Goal: Task Accomplishment & Management: Complete application form

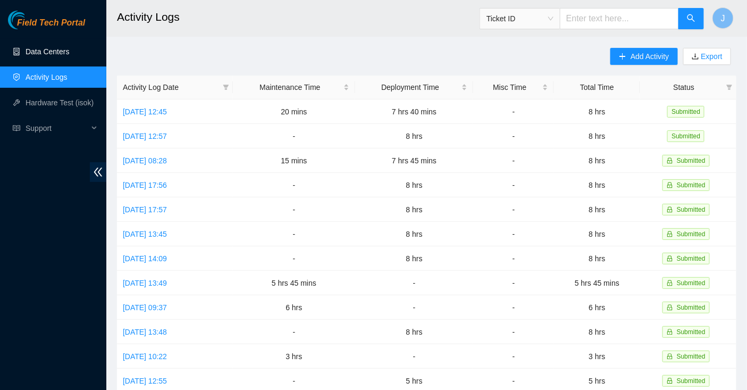
click at [61, 53] on link "Data Centers" at bounding box center [48, 51] width 44 height 9
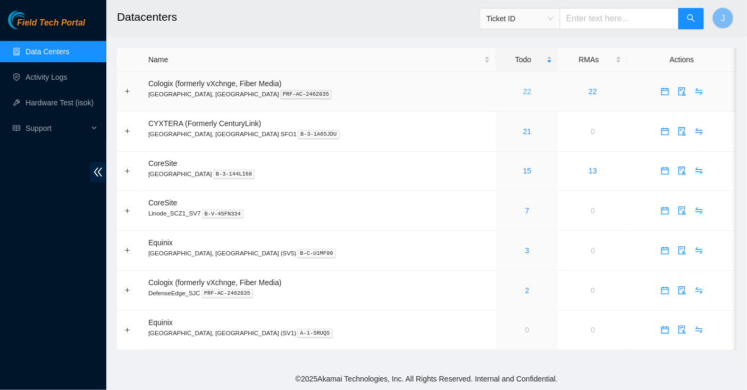
click at [523, 92] on link "22" at bounding box center [527, 91] width 9 height 9
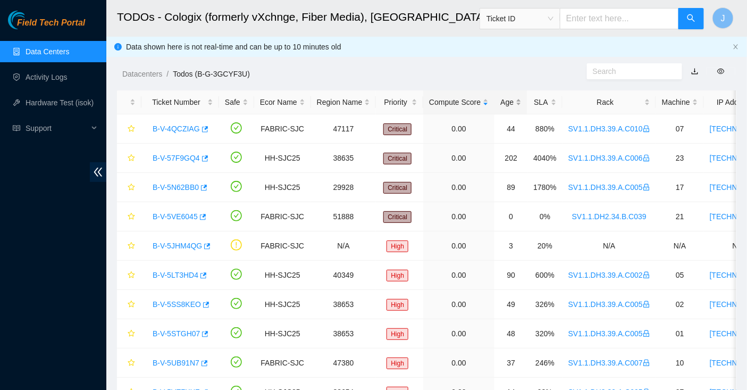
click at [512, 105] on div "Age" at bounding box center [510, 102] width 21 height 12
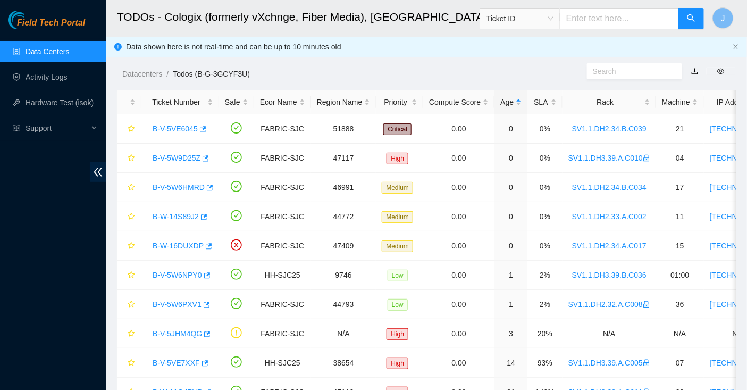
click at [55, 55] on link "Data Centers" at bounding box center [48, 51] width 44 height 9
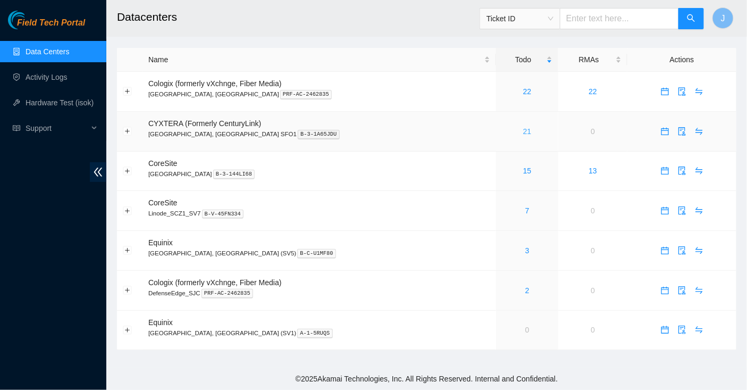
click at [523, 127] on link "21" at bounding box center [527, 131] width 9 height 9
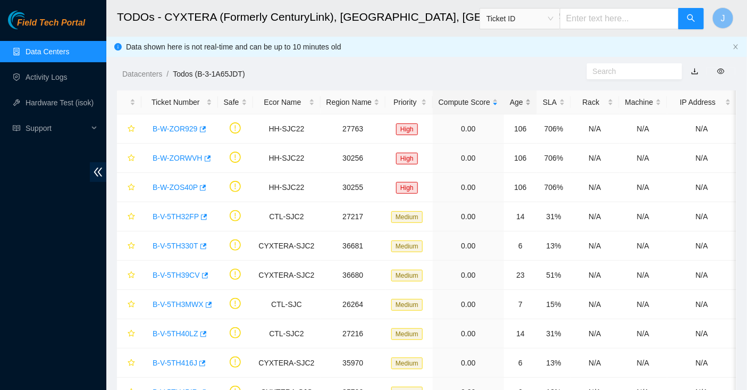
click at [520, 105] on div "Age" at bounding box center [520, 102] width 21 height 12
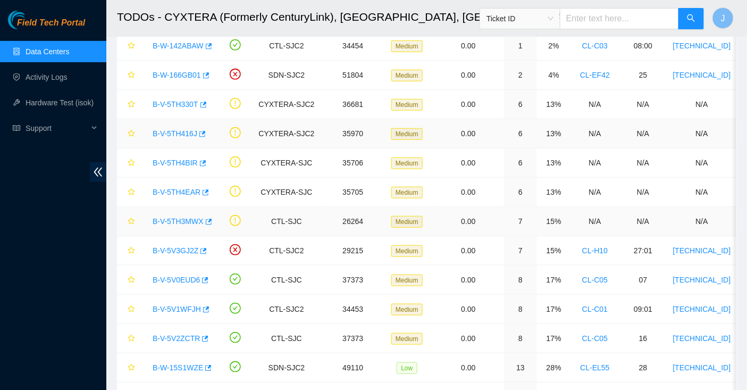
scroll to position [173, 0]
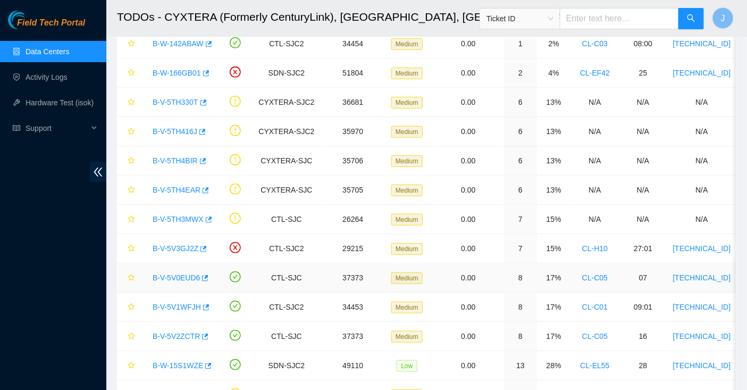
click at [176, 276] on link "B-V-5V0EUD6" at bounding box center [176, 277] width 47 height 9
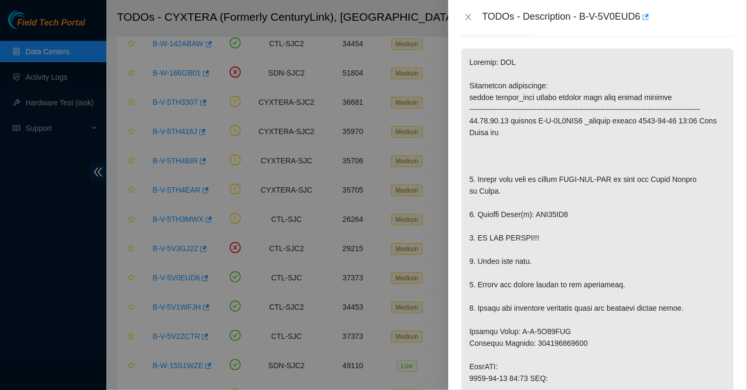
scroll to position [152, 0]
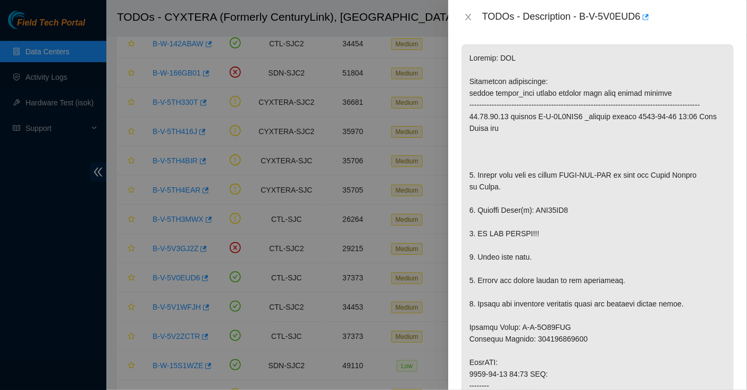
click at [584, 18] on div "TODOs - Description - B-V-5V0EUD6" at bounding box center [608, 17] width 252 height 17
click at [642, 16] on div "TODOs - Description - B-V-5V0EUD6" at bounding box center [608, 17] width 252 height 17
copy div "B-V-5V0EUD6"
click at [563, 350] on p at bounding box center [597, 350] width 272 height 612
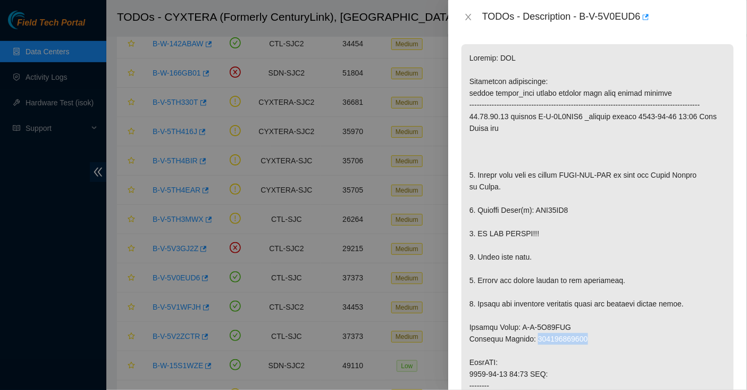
click at [563, 350] on p at bounding box center [597, 350] width 272 height 612
copy p "463470051909"
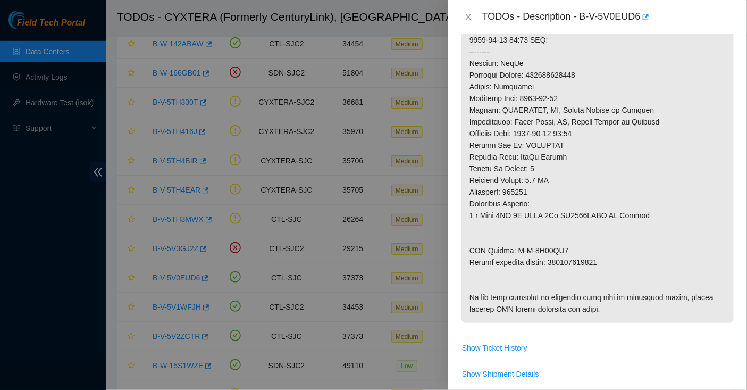
scroll to position [488, 0]
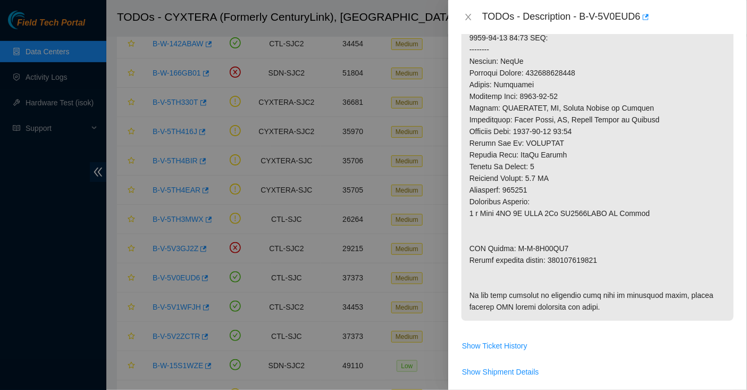
click at [577, 268] on p at bounding box center [597, 14] width 272 height 612
copy p "463470051910"
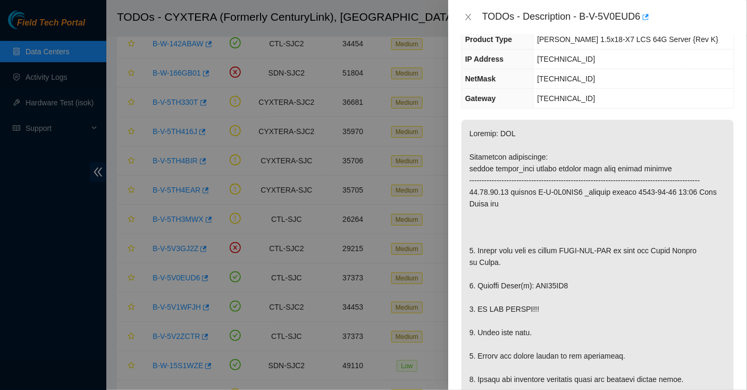
scroll to position [0, 0]
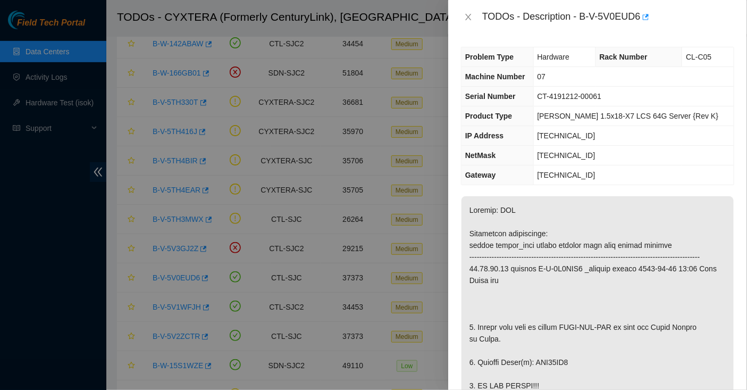
click at [619, 58] on span "Rack Number" at bounding box center [624, 57] width 48 height 9
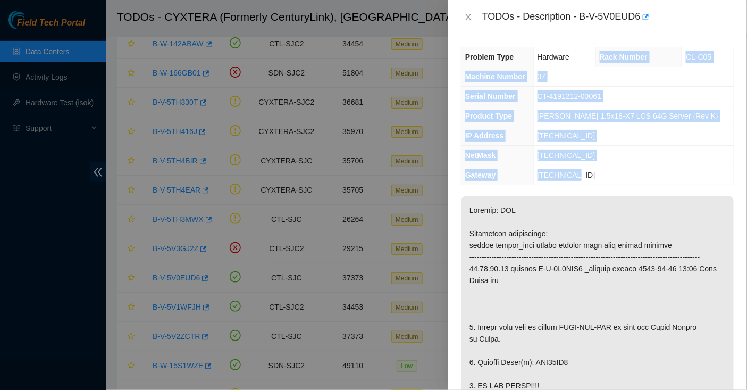
click at [604, 173] on td "23.33.87.1" at bounding box center [633, 175] width 200 height 20
copy tbody "Rack Number CL-C05 Machine Number 07 Serial Number CT-4191212-00061 Product Typ…"
click at [585, 151] on span "[TECHNICAL_ID]" at bounding box center [566, 155] width 58 height 9
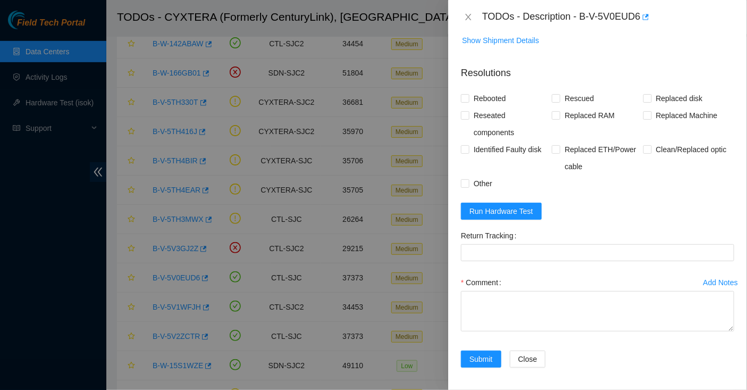
scroll to position [878, 0]
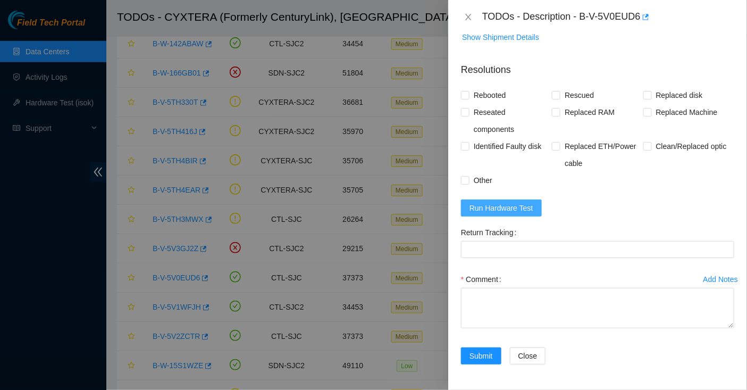
click at [522, 209] on span "Run Hardware Test" at bounding box center [501, 208] width 64 height 12
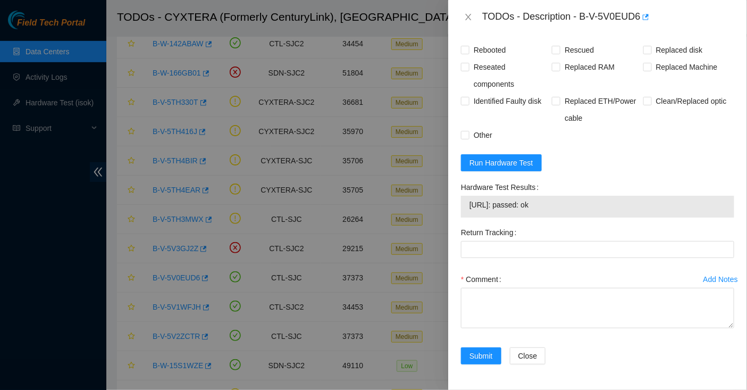
drag, startPoint x: 567, startPoint y: 253, endPoint x: 468, endPoint y: 253, distance: 98.9
click at [468, 217] on div "23.33.87.35: passed: ok" at bounding box center [597, 207] width 273 height 22
copy tbody "23.33.87.35: passed: ok"
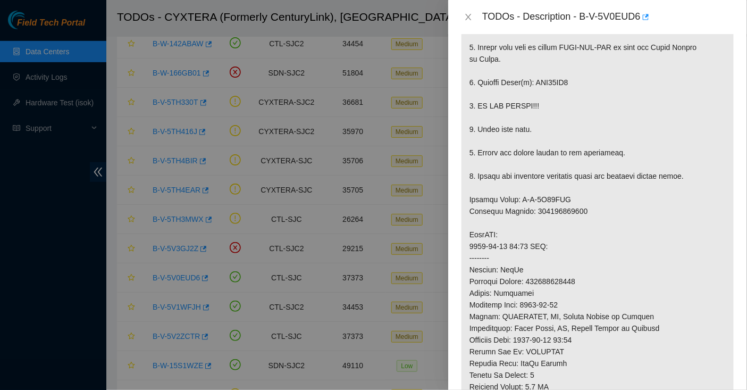
scroll to position [283, 0]
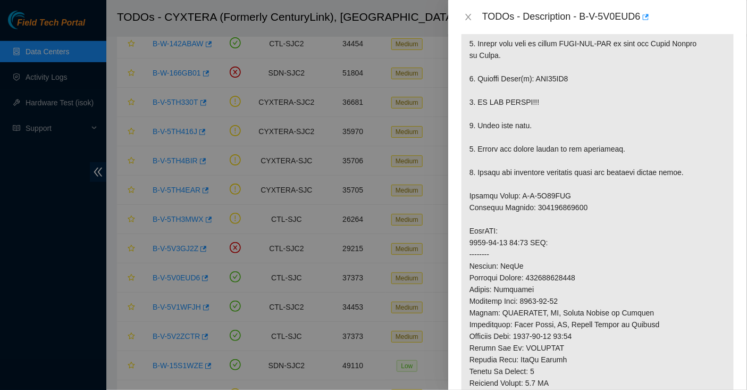
click at [553, 84] on p at bounding box center [597, 219] width 272 height 612
copy p "WJG08JR9"
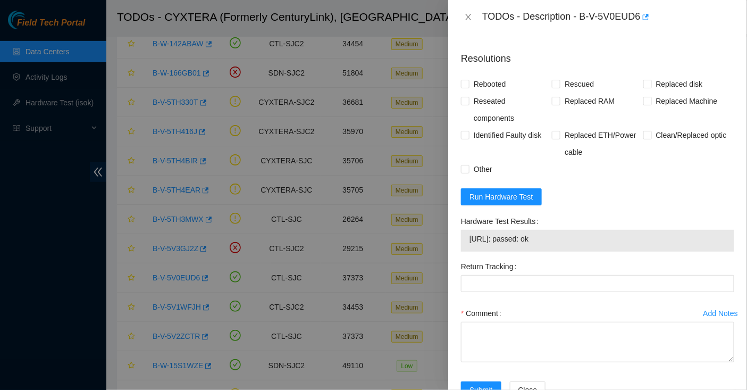
scroll to position [923, 0]
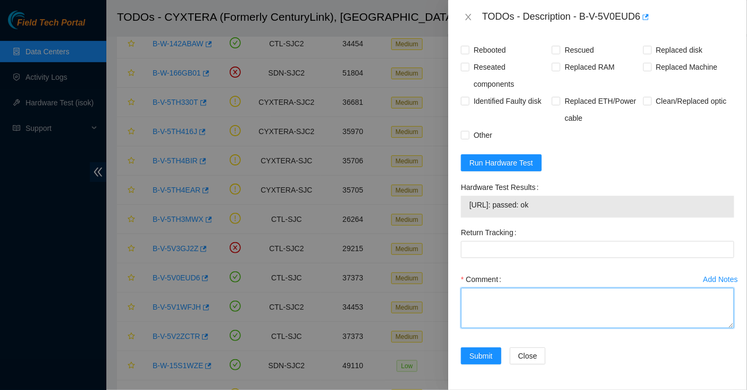
click at [488, 308] on textarea "Comment" at bounding box center [597, 308] width 273 height 40
paste textarea "Spoke to NOCC rep to verify it was safe to work on the machine Hooked up monito…"
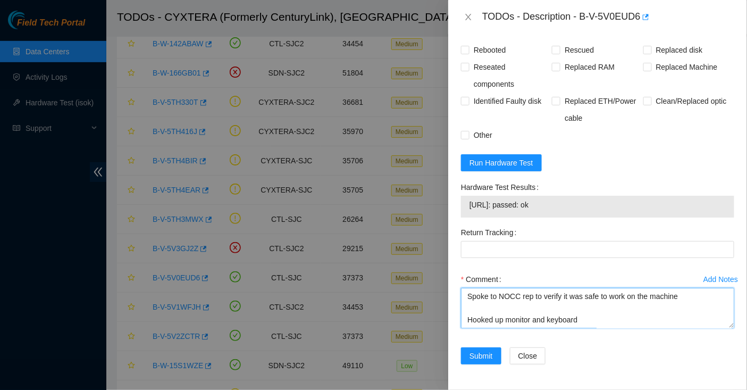
scroll to position [323, 0]
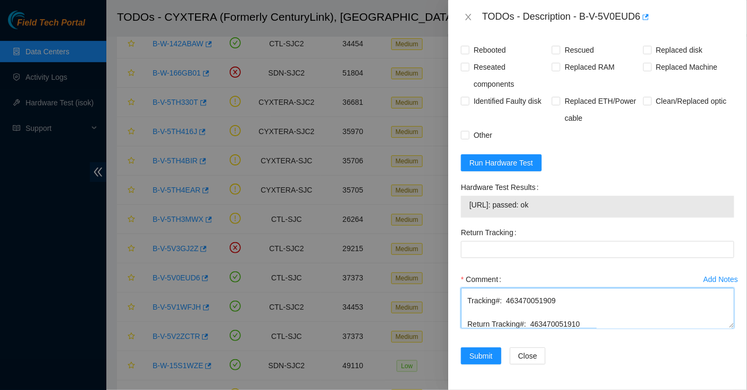
click at [543, 326] on textarea "Spoke to NOCC rep to verify it was safe to work on the machine Hooked up monito…" at bounding box center [597, 308] width 273 height 40
type textarea "Spoke to NOCC rep to verify it was safe to work on the machine Hooked up monito…"
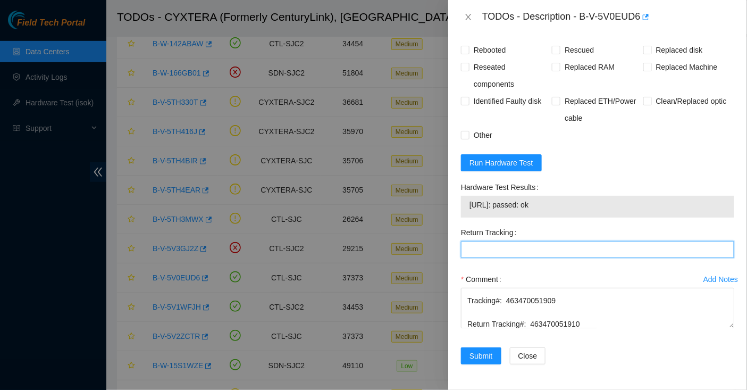
click at [528, 254] on Tracking "Return Tracking" at bounding box center [597, 249] width 273 height 17
paste Tracking "463470051910"
type Tracking "463470051910"
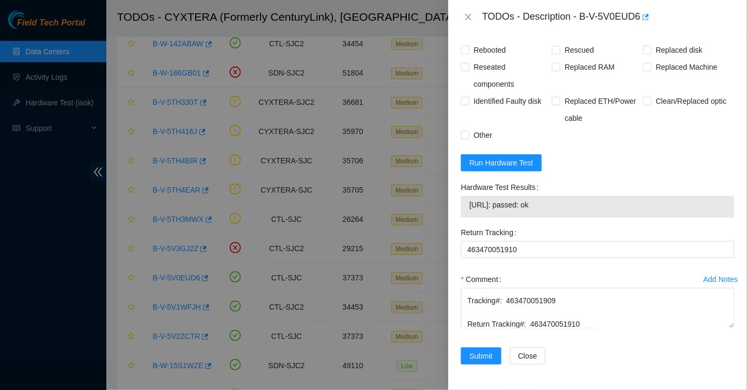
click at [549, 276] on div "Comment" at bounding box center [597, 279] width 273 height 17
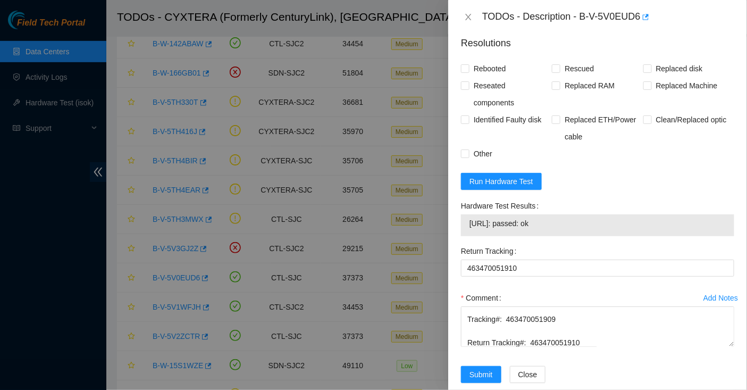
scroll to position [802, 0]
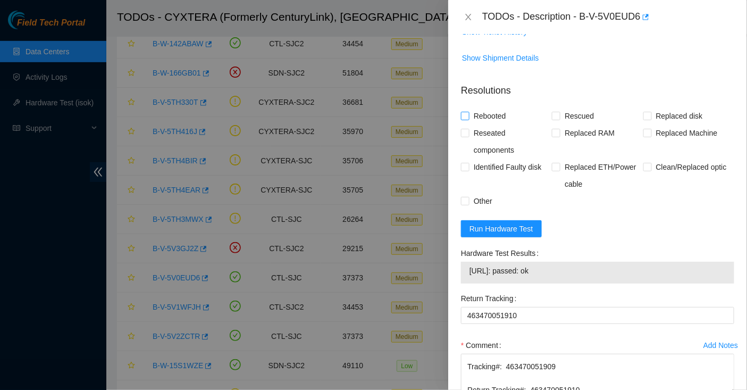
click at [499, 124] on span "Rebooted" at bounding box center [489, 115] width 41 height 17
click at [468, 119] on input "Rebooted" at bounding box center [464, 115] width 7 height 7
checkbox input "true"
click at [660, 124] on span "Replaced disk" at bounding box center [679, 115] width 55 height 17
click at [651, 119] on input "Replaced disk" at bounding box center [646, 115] width 7 height 7
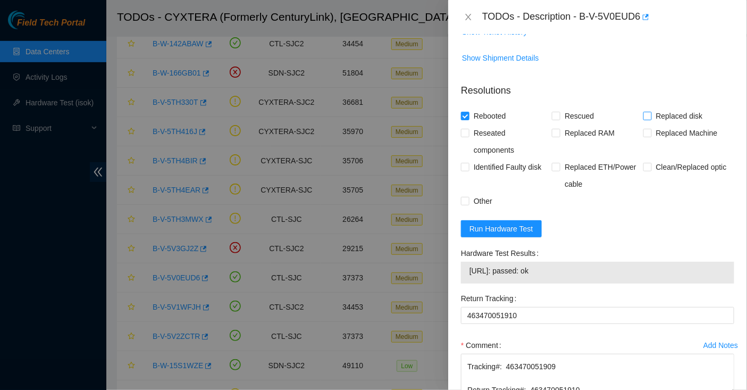
checkbox input "true"
click at [477, 209] on span "Other" at bounding box center [482, 200] width 27 height 17
click at [468, 204] on input "Other" at bounding box center [464, 200] width 7 height 7
checkbox input "true"
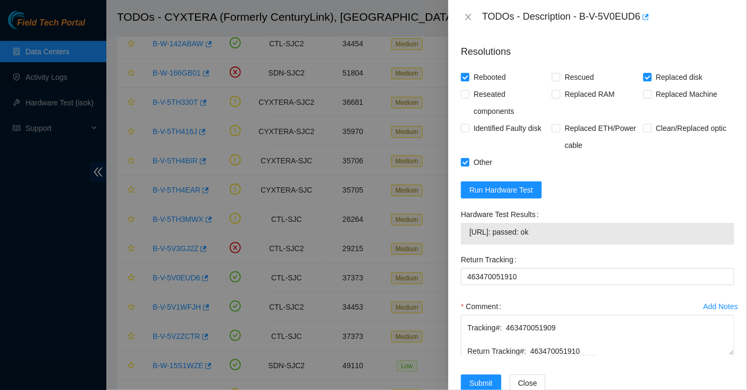
scroll to position [923, 0]
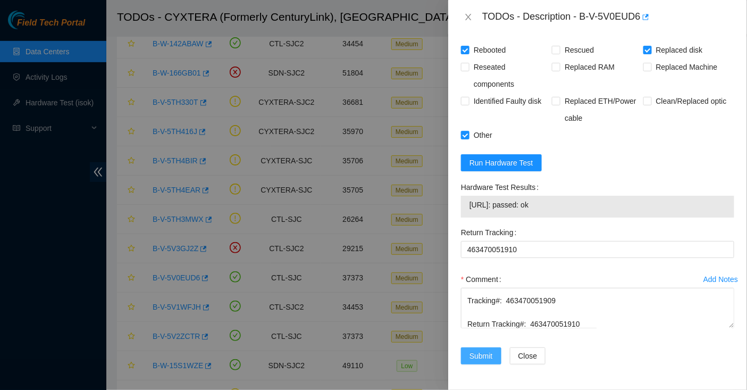
click at [493, 356] on span "Submit" at bounding box center [480, 356] width 23 height 12
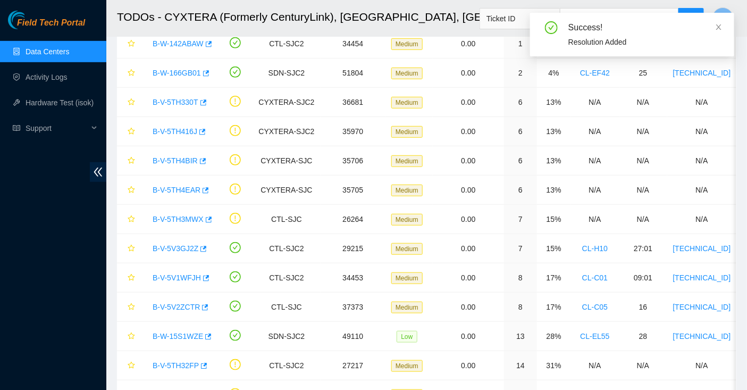
scroll to position [270, 0]
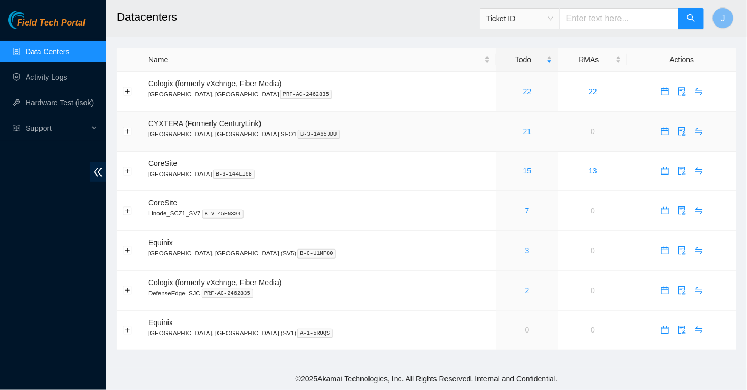
click at [523, 131] on link "21" at bounding box center [527, 131] width 9 height 9
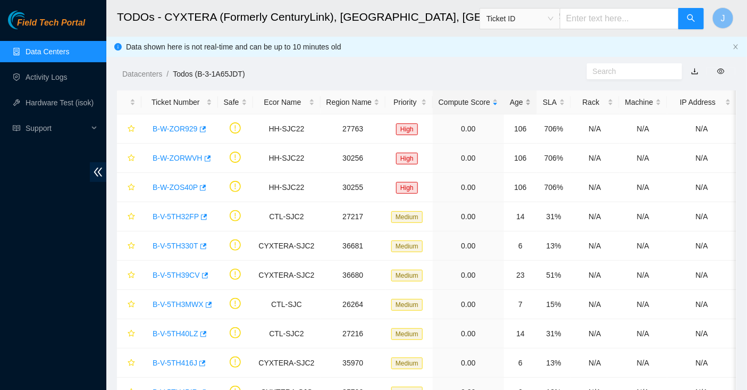
click at [528, 103] on div "Age" at bounding box center [520, 102] width 21 height 12
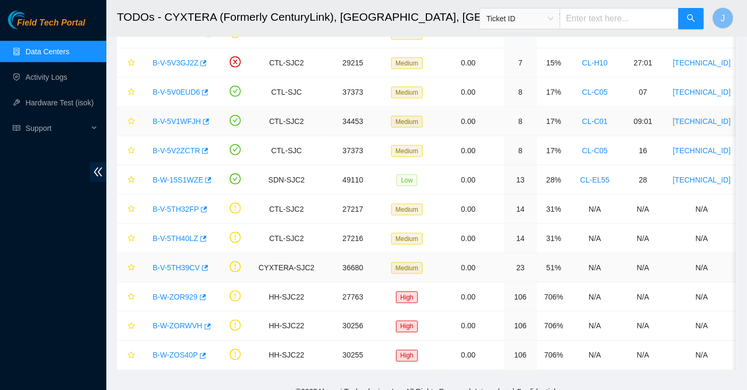
scroll to position [362, 0]
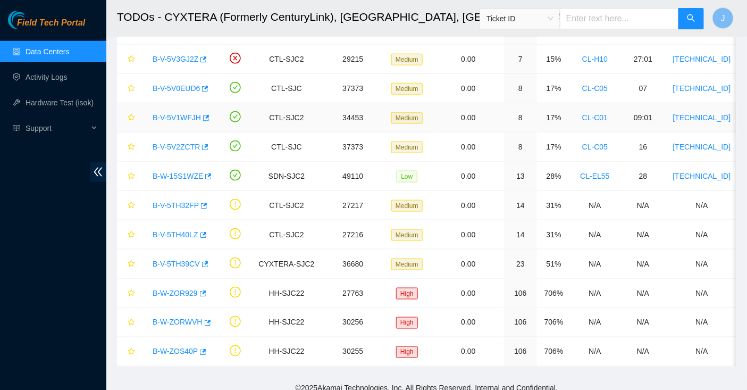
click at [168, 114] on link "B-V-5V1WFJH" at bounding box center [177, 117] width 48 height 9
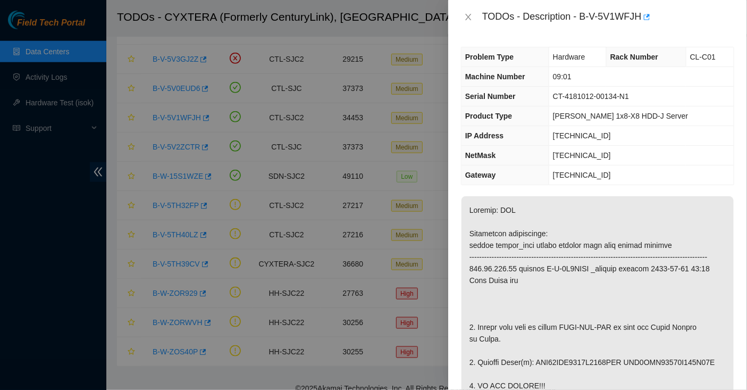
click at [584, 13] on div "TODOs - Description - B-V-5V1WFJH" at bounding box center [608, 17] width 252 height 17
click at [645, 16] on div "TODOs - Description - B-V-5V1WFJH" at bounding box center [608, 17] width 252 height 17
copy div "B-V-5V1WFJH"
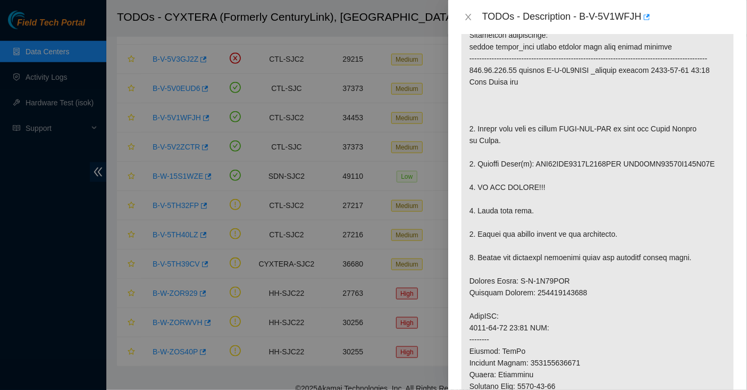
scroll to position [202, 0]
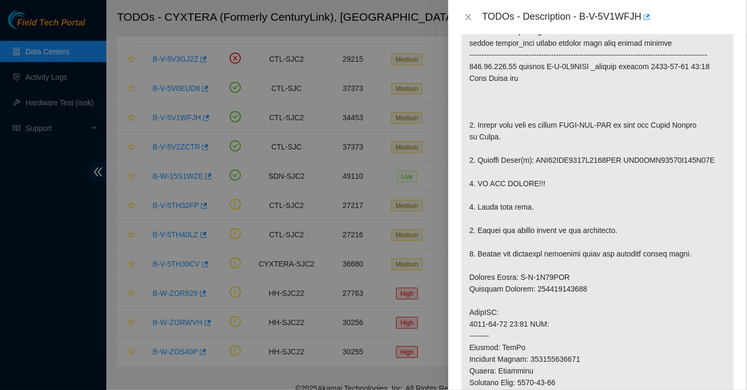
click at [568, 308] on p at bounding box center [597, 306] width 272 height 624
copy p "473665215888"
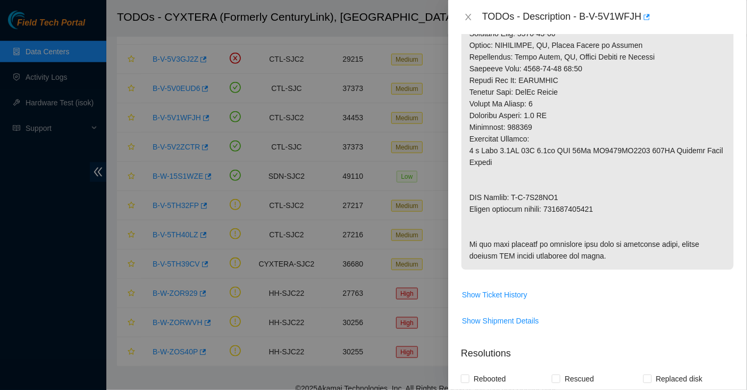
scroll to position [548, 0]
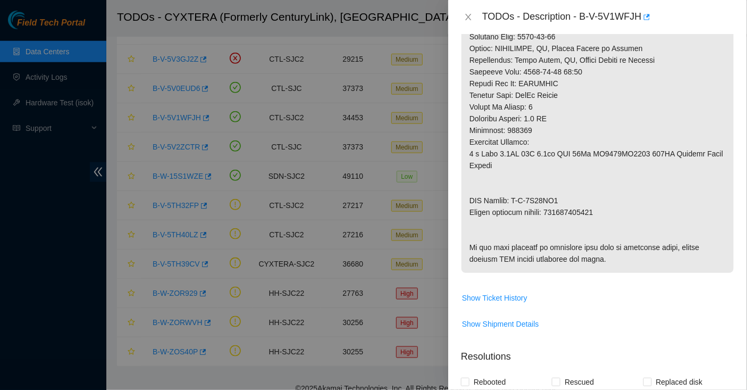
copy p "473665215899"
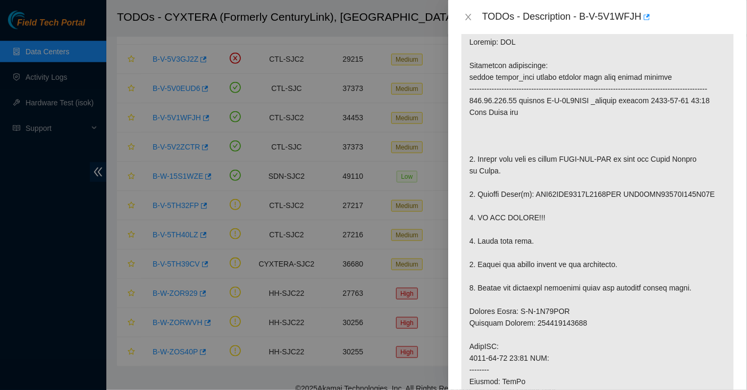
scroll to position [0, 0]
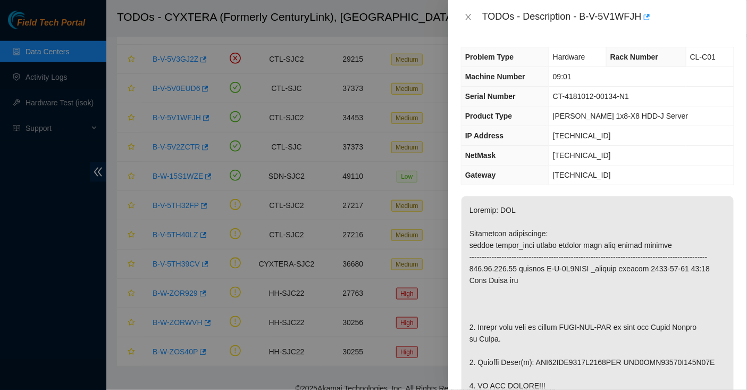
click at [620, 58] on span "Rack Number" at bounding box center [634, 57] width 48 height 9
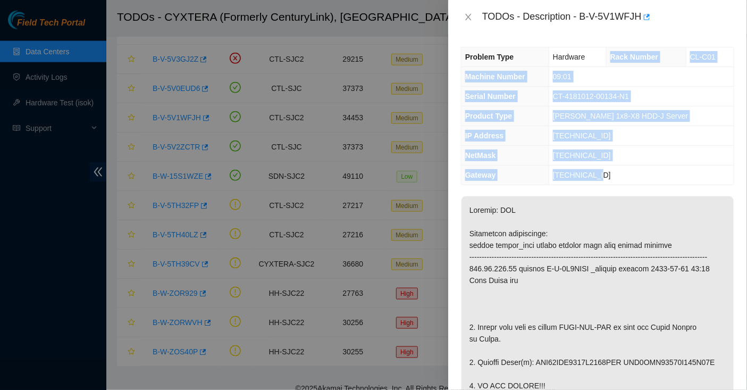
click at [609, 175] on td "[TECHNICAL_ID]" at bounding box center [641, 175] width 185 height 20
copy tbody "Rack Number CL-C01 Machine Number 09:01 Serial Number CT-4181012-00134-N1 Produ…"
click at [562, 157] on span "[TECHNICAL_ID]" at bounding box center [582, 155] width 58 height 9
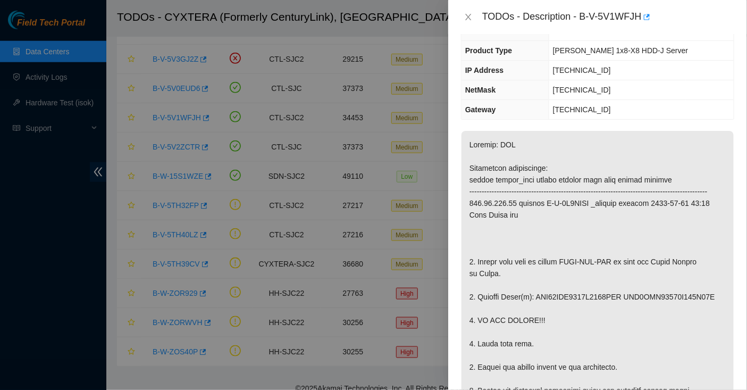
scroll to position [86, 0]
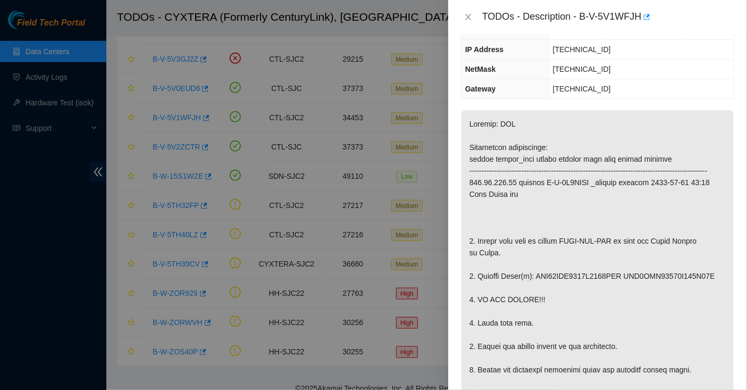
copy p "WFK02SKK0000E8125BQZ WFK0DCK60000E828G05L"
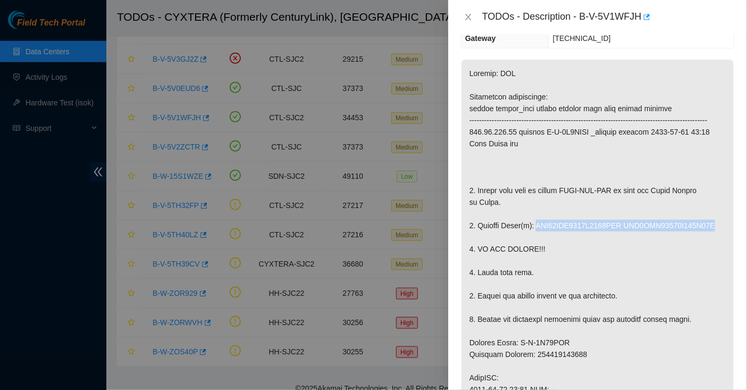
scroll to position [144, 0]
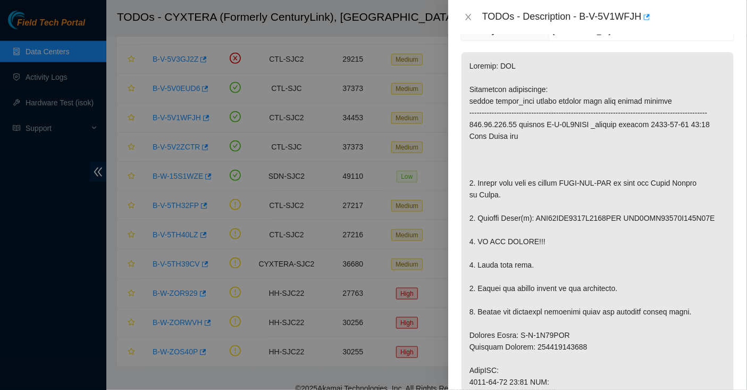
click at [562, 251] on p at bounding box center [597, 364] width 272 height 624
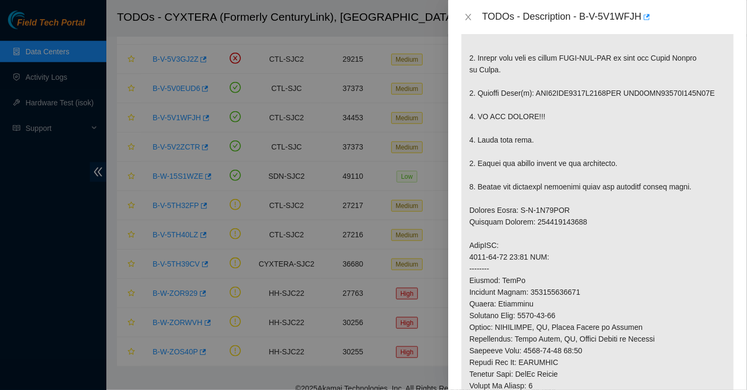
scroll to position [295, 0]
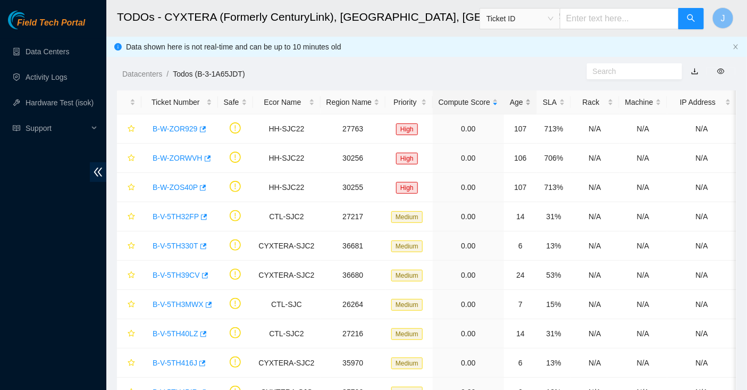
click at [517, 106] on div "Age" at bounding box center [520, 102] width 21 height 12
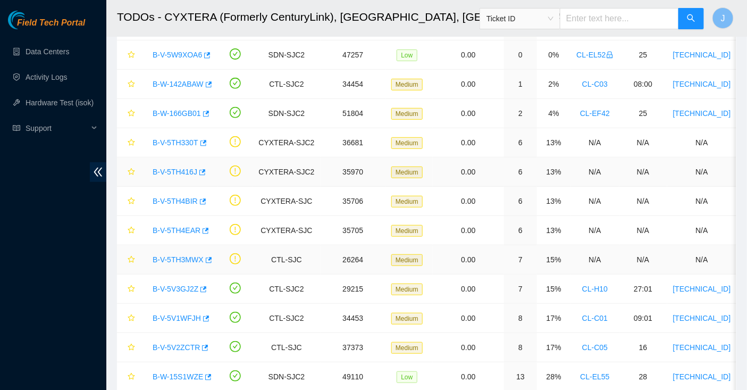
scroll to position [104, 0]
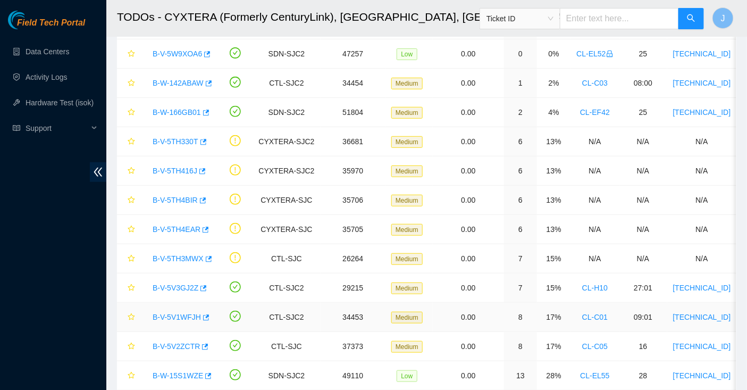
click at [188, 317] on link "B-V-5V1WFJH" at bounding box center [177, 317] width 48 height 9
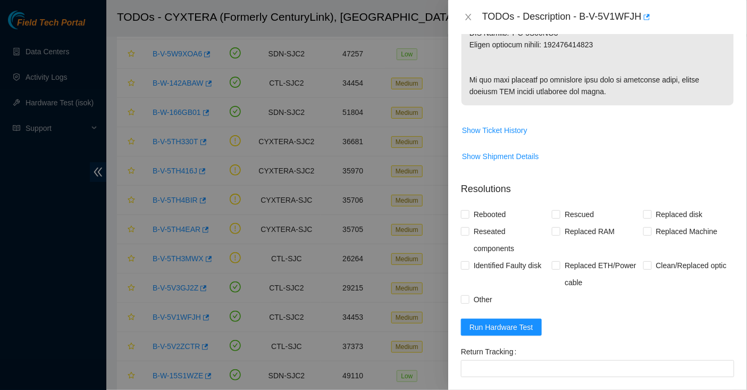
scroll to position [721, 0]
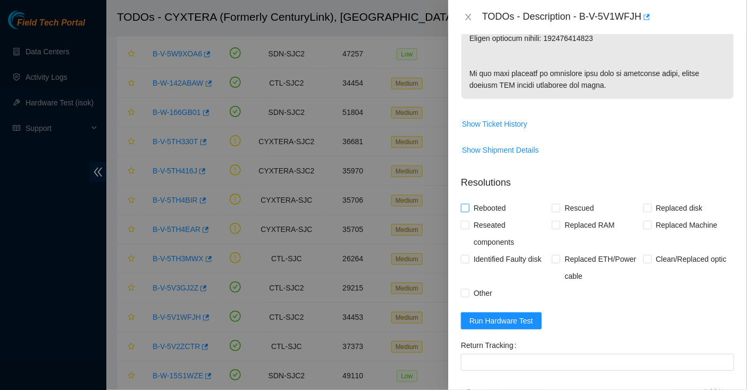
click at [498, 216] on span "Rebooted" at bounding box center [489, 207] width 41 height 17
click at [468, 211] on input "Rebooted" at bounding box center [464, 207] width 7 height 7
checkbox input "true"
click at [680, 216] on span "Replaced disk" at bounding box center [679, 207] width 55 height 17
click at [651, 211] on input "Replaced disk" at bounding box center [646, 207] width 7 height 7
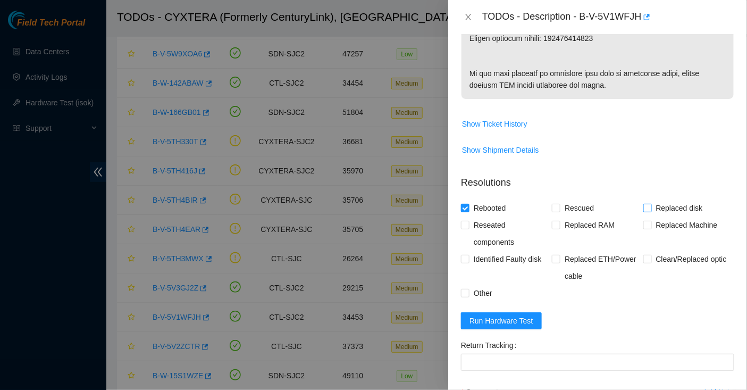
checkbox input "true"
click at [472, 301] on span "Other" at bounding box center [482, 292] width 27 height 17
click at [468, 296] on input "Other" at bounding box center [464, 292] width 7 height 7
checkbox input "true"
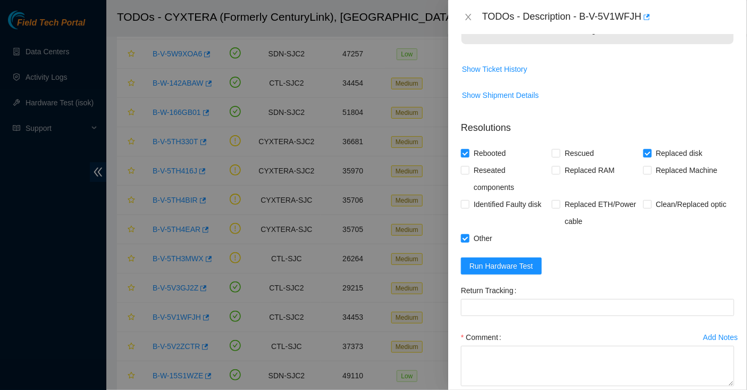
scroll to position [902, 0]
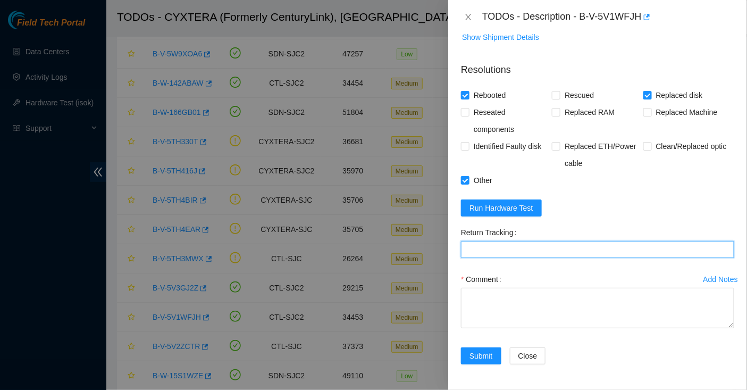
click at [485, 249] on Tracking "Return Tracking" at bounding box center [597, 249] width 273 height 17
paste Tracking "473665215899"
type Tracking "473665215899"
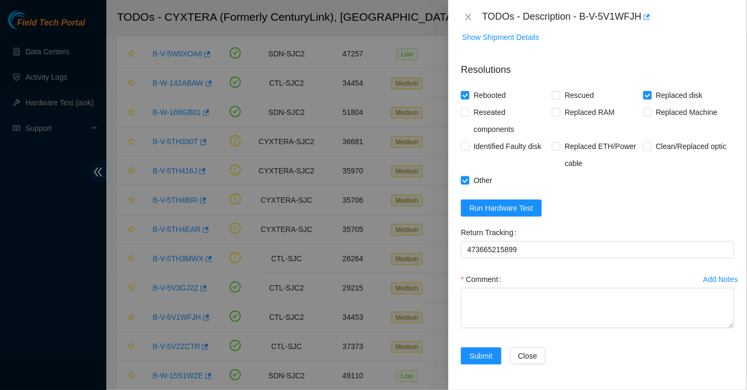
click at [582, 15] on div "TODOs - Description - B-V-5V1WFJH" at bounding box center [608, 17] width 252 height 17
click at [586, 18] on div "TODOs - Description - B-V-5V1WFJH" at bounding box center [608, 17] width 252 height 17
click at [585, 18] on div "TODOs - Description - B-V-5V1WFJH" at bounding box center [608, 17] width 252 height 17
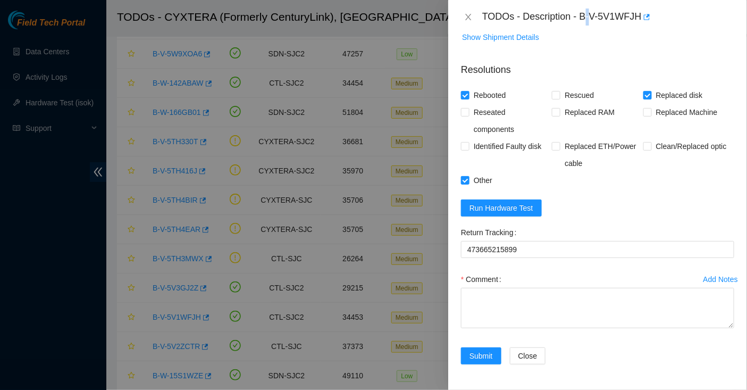
click at [585, 18] on div "TODOs - Description - B-V-5V1WFJH" at bounding box center [608, 17] width 252 height 17
click at [581, 18] on div "TODOs - Description - B-V-5V1WFJH" at bounding box center [608, 17] width 252 height 17
click at [645, 15] on div "TODOs - Description - B-V-5V1WFJH" at bounding box center [608, 17] width 252 height 17
copy div "B-V-5V1WFJH"
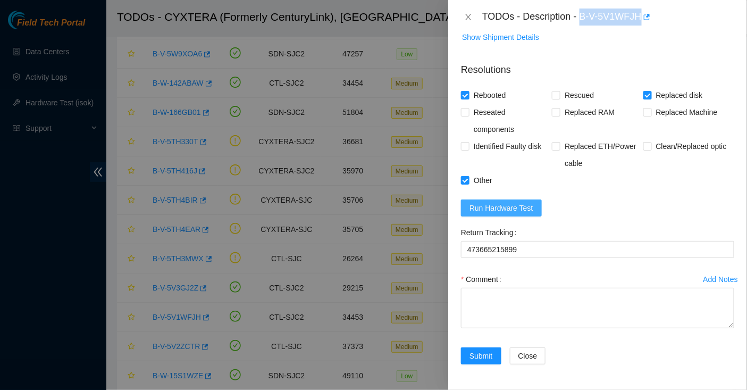
click at [528, 209] on span "Run Hardware Test" at bounding box center [501, 208] width 64 height 12
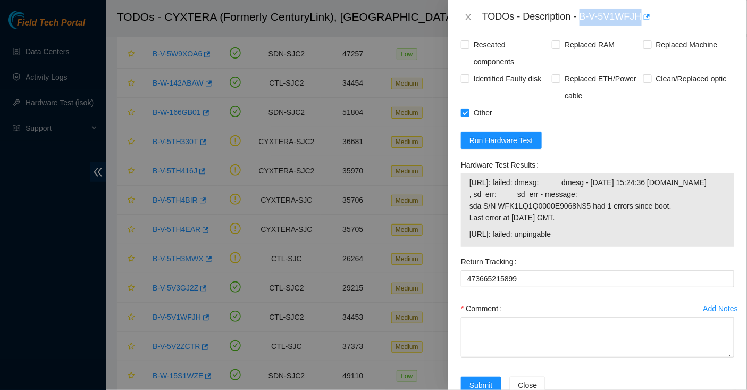
click at [473, 223] on span "184.28.225.20: failed: dmesg: dmesg - Sep 25 15:24:36 a184-28-225-20.deploy.aka…" at bounding box center [597, 199] width 256 height 47
click at [588, 240] on span "184.28.225.21: failed: unpingable" at bounding box center [597, 234] width 256 height 12
copy tbody "184.28.225.20: failed: dmesg: dmesg - Sep 25 15:24:36 a184-28-225-20.deploy.aka…"
click at [587, 223] on form "Resolutions Rebooted Rescued Replaced disk Reseated components Replaced RAM Rep…" at bounding box center [597, 196] width 273 height 419
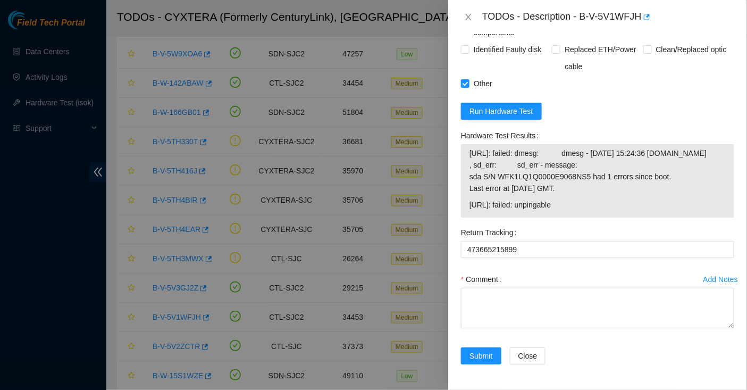
scroll to position [1010, 0]
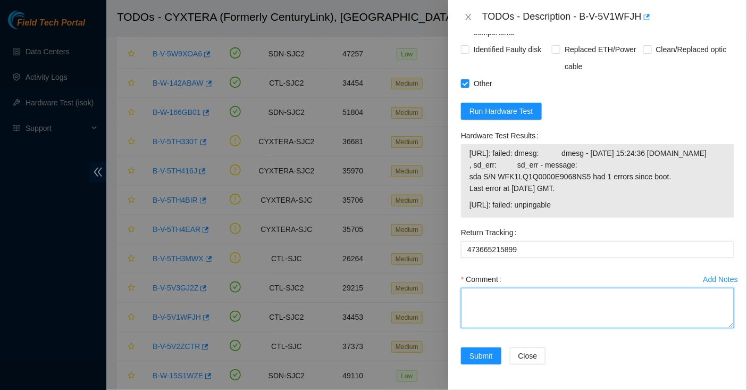
click at [564, 296] on textarea "Comment" at bounding box center [597, 308] width 273 height 40
paste textarea "Spoke to NOCC rep to verify it was safe to work on the machine Hooked up monito…"
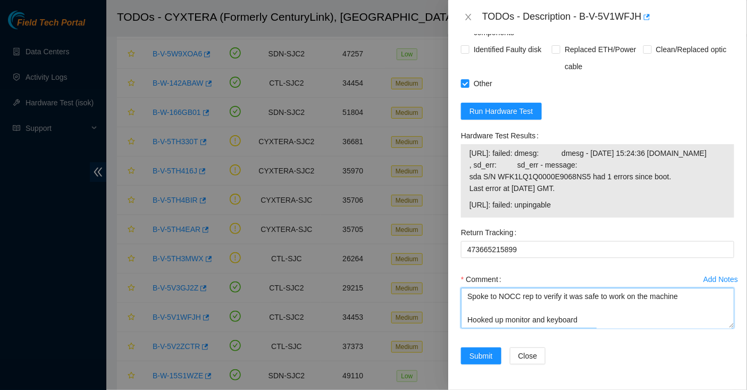
scroll to position [289, 0]
type textarea "Spoke to NOCC rep to verify it was safe to work on the machine Hooked up monito…"
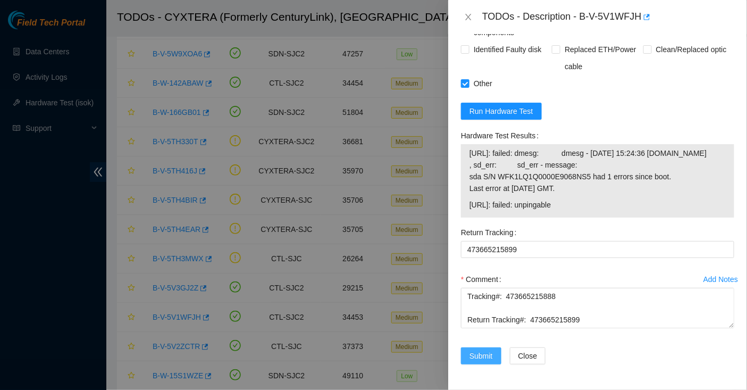
click at [489, 351] on span "Submit" at bounding box center [480, 356] width 23 height 12
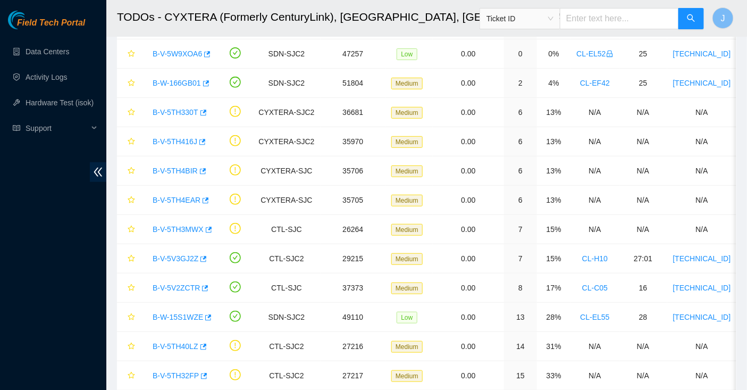
scroll to position [270, 0]
